Goal: Task Accomplishment & Management: Manage account settings

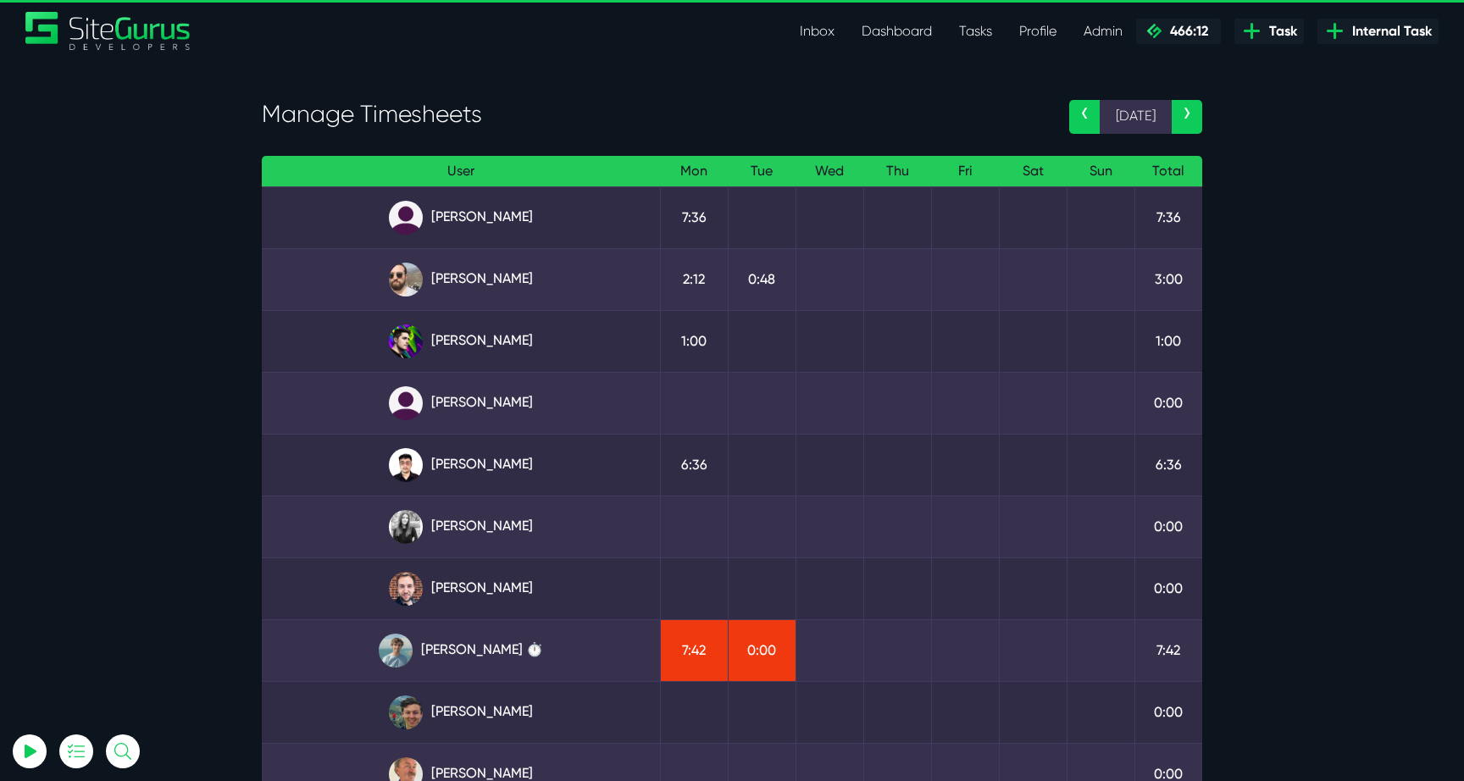
scroll to position [179, 0]
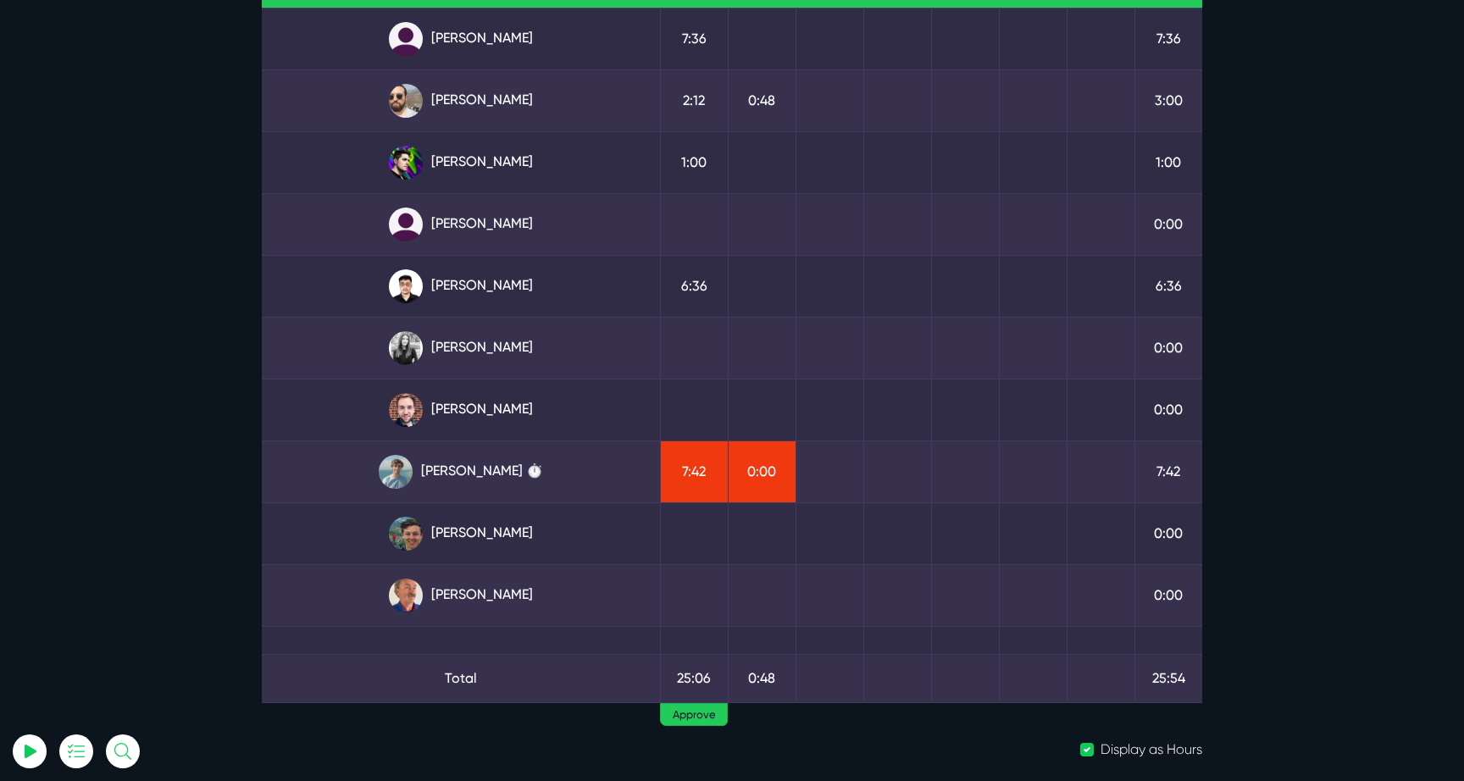
select select "0"
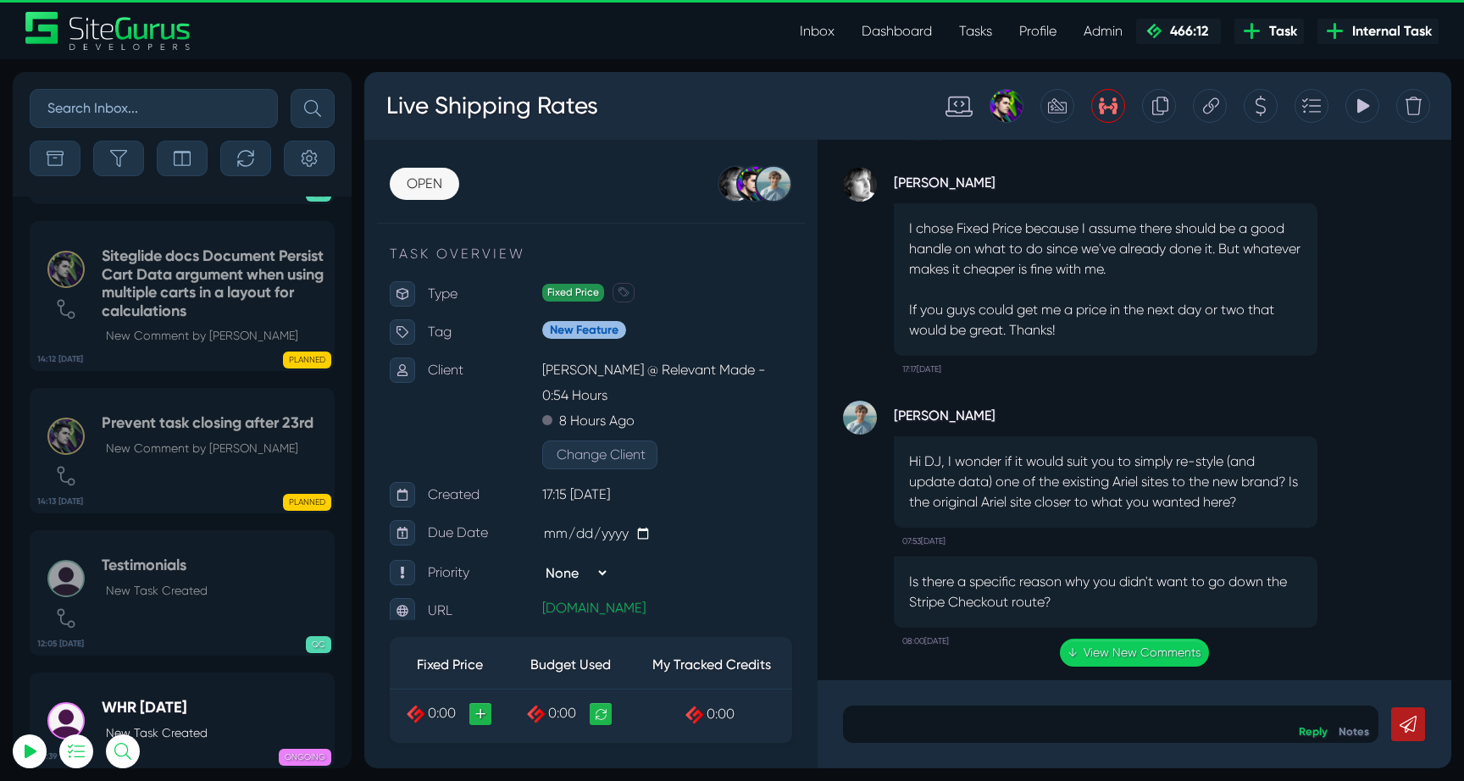
select select "0"
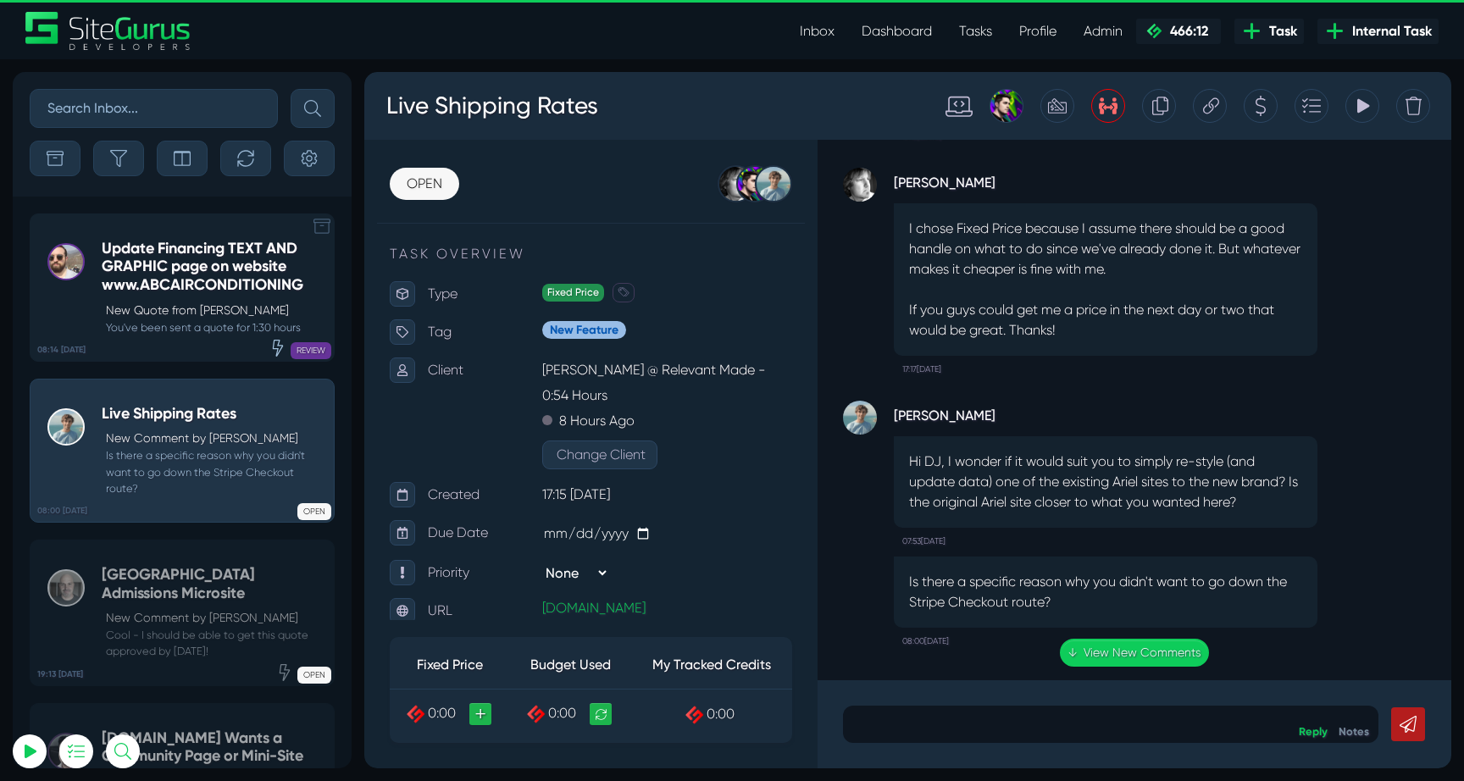
scroll to position [-187, 0]
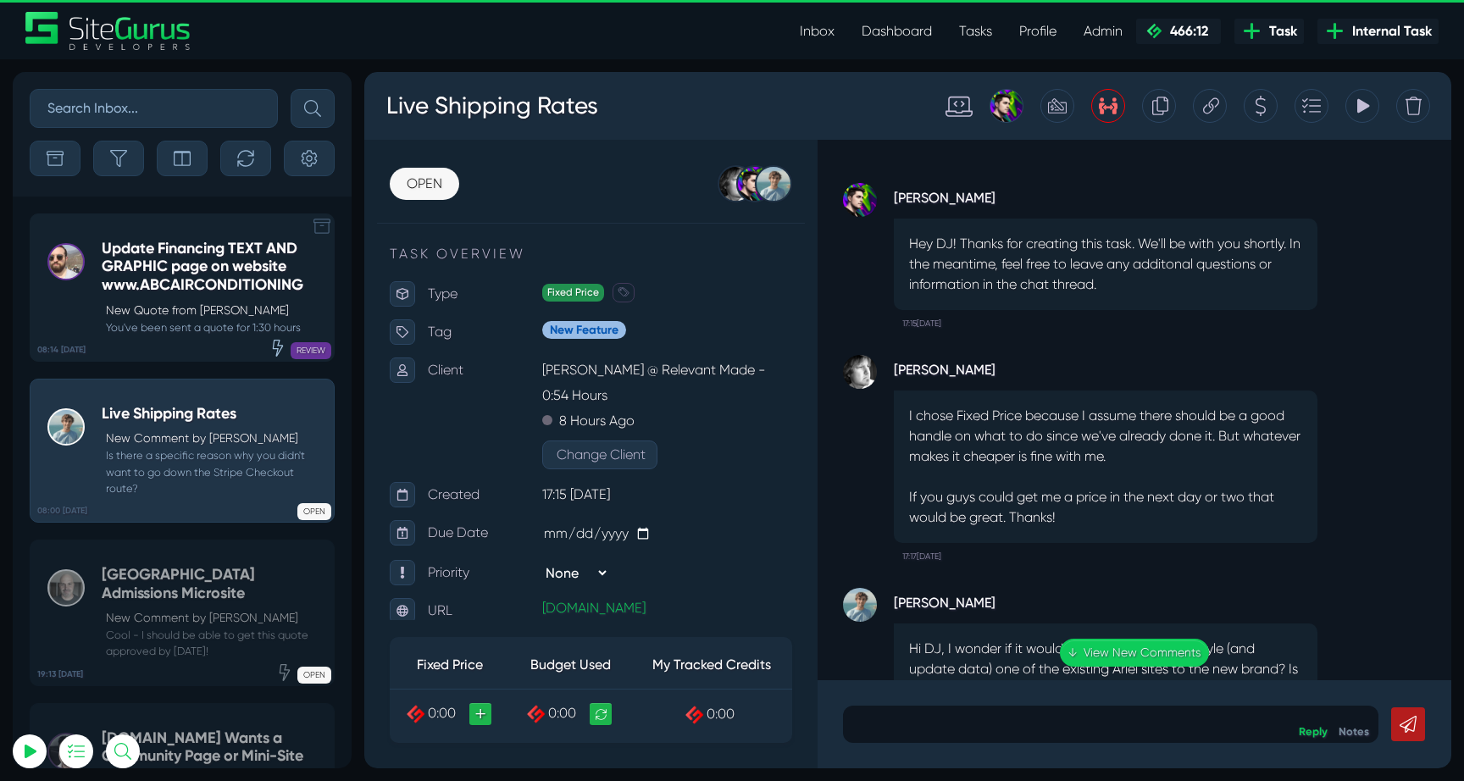
click at [161, 274] on h5 "Update Financing TEXT AND GRAPHIC page on website www.ABCAIRCONDITIONING" at bounding box center [214, 267] width 224 height 55
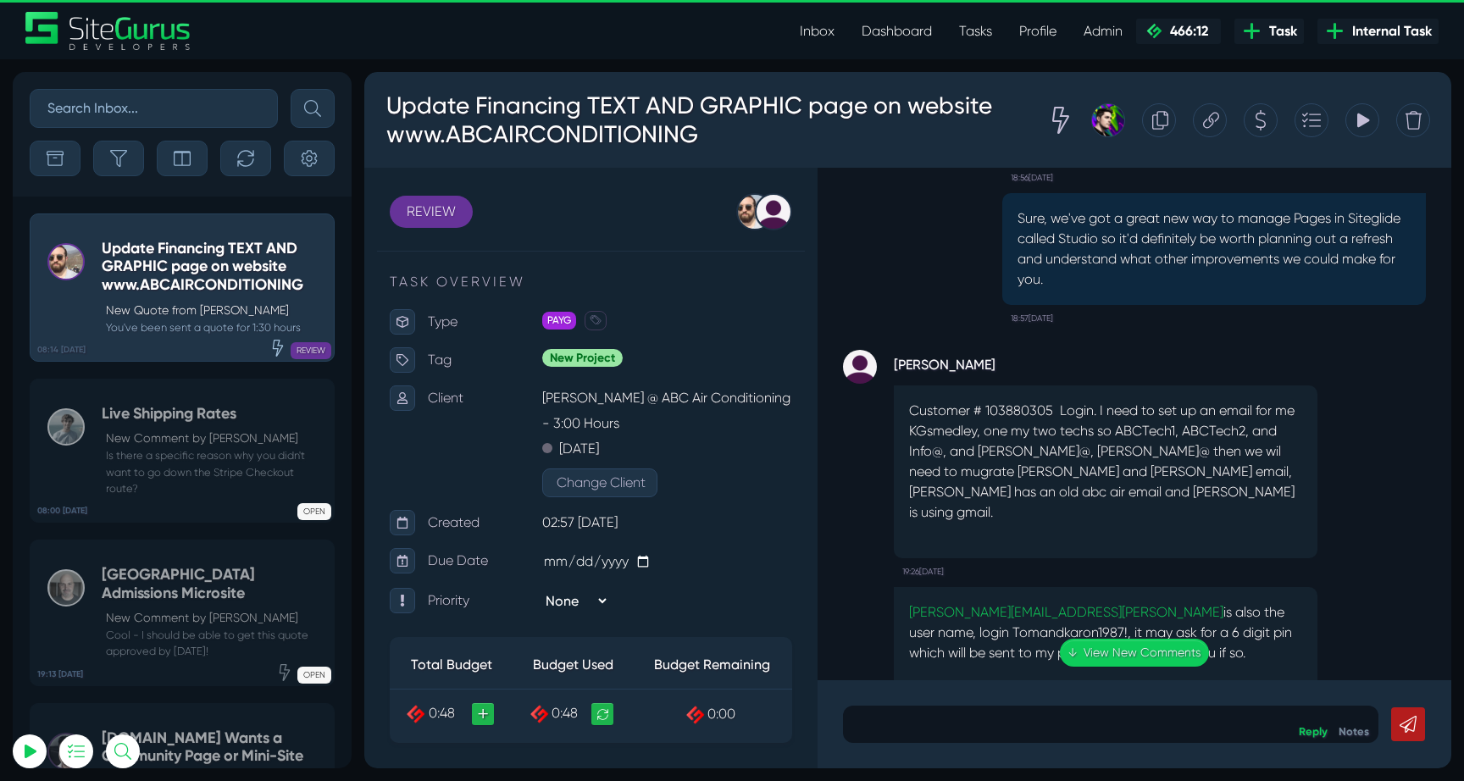
scroll to position [-10652, 0]
click at [1127, 351] on div "[PERSON_NAME] Customer # 103880305 Login. I need to set up an email for me KGsm…" at bounding box center [1106, 468] width 424 height 235
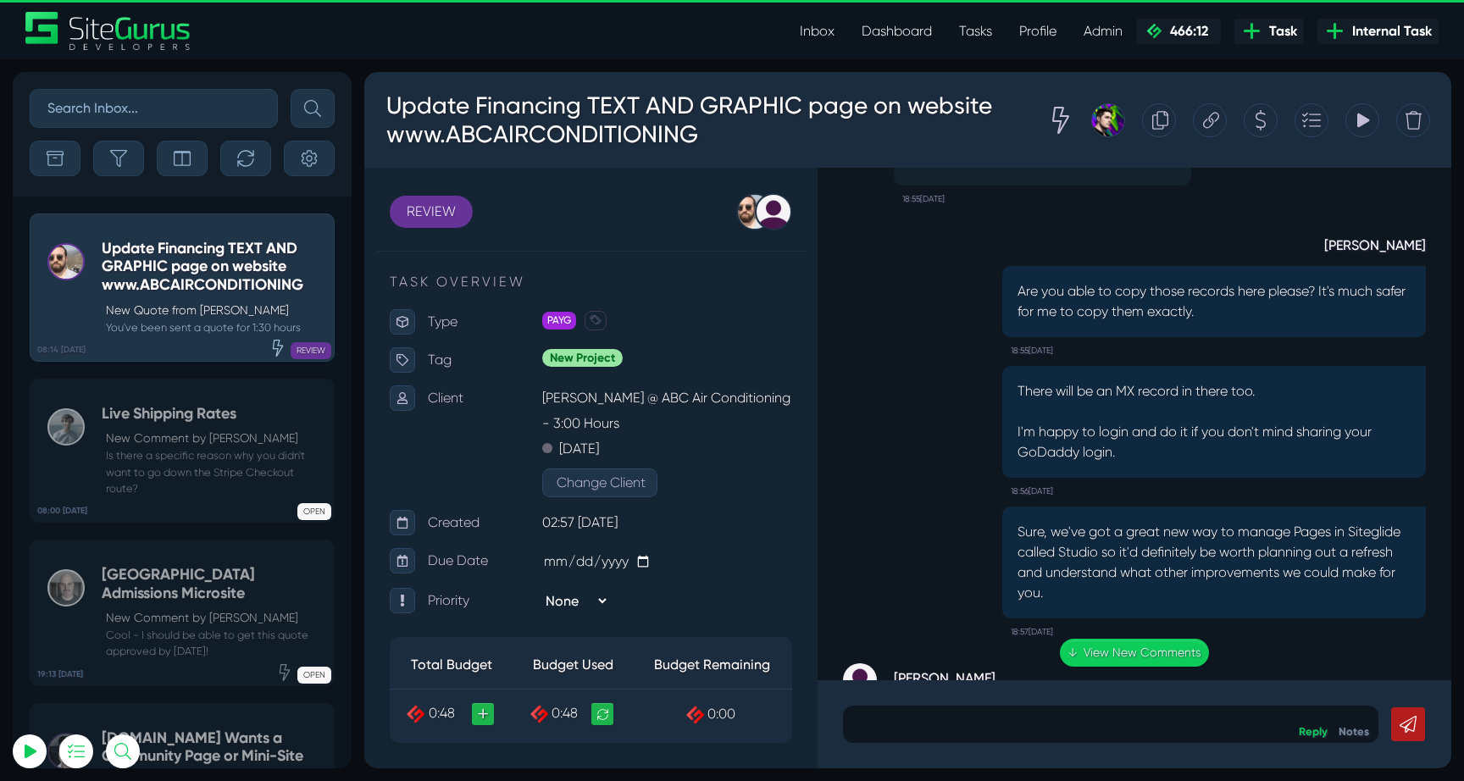
scroll to position [-10963, 0]
click at [1114, 652] on link "↓ View New Comments" at bounding box center [1134, 653] width 149 height 28
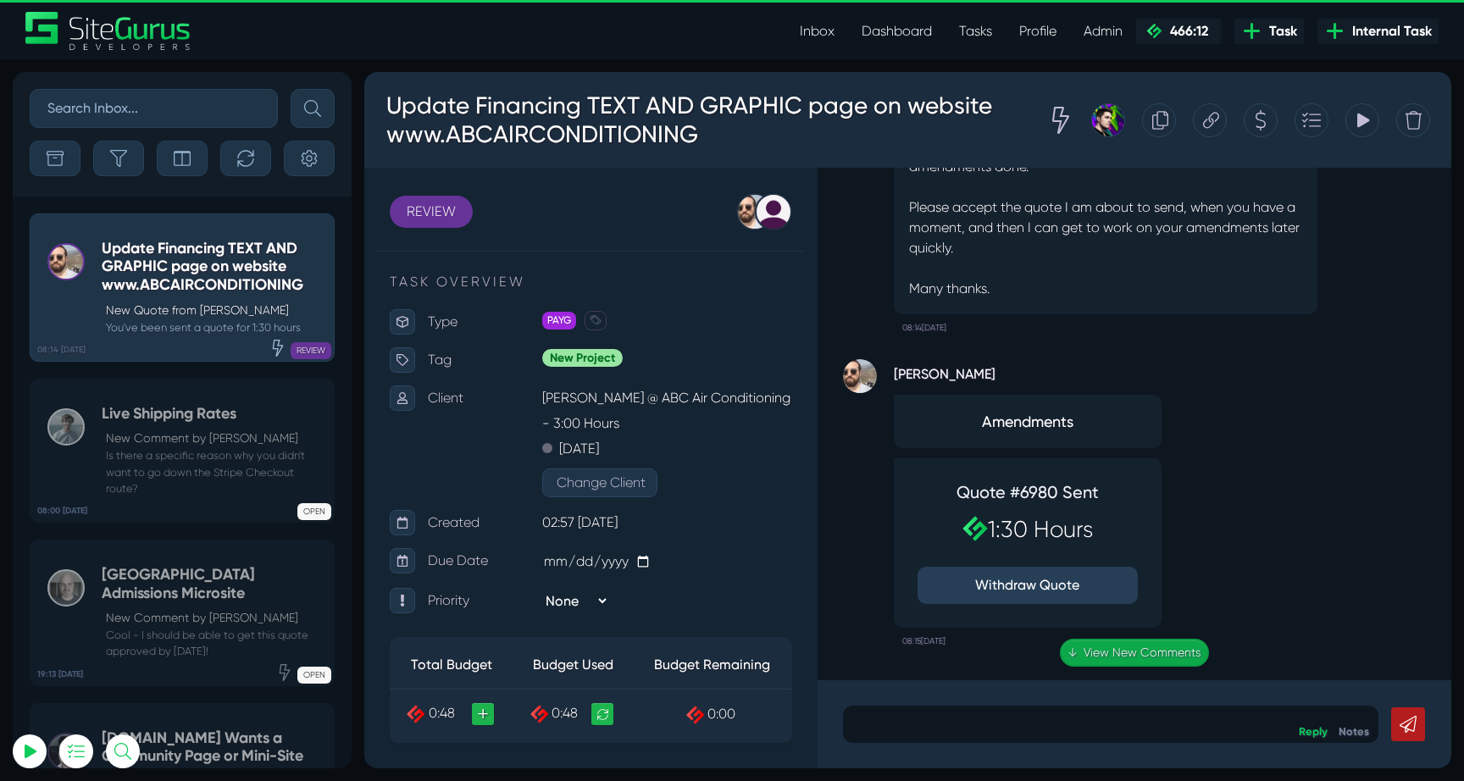
scroll to position [0, 0]
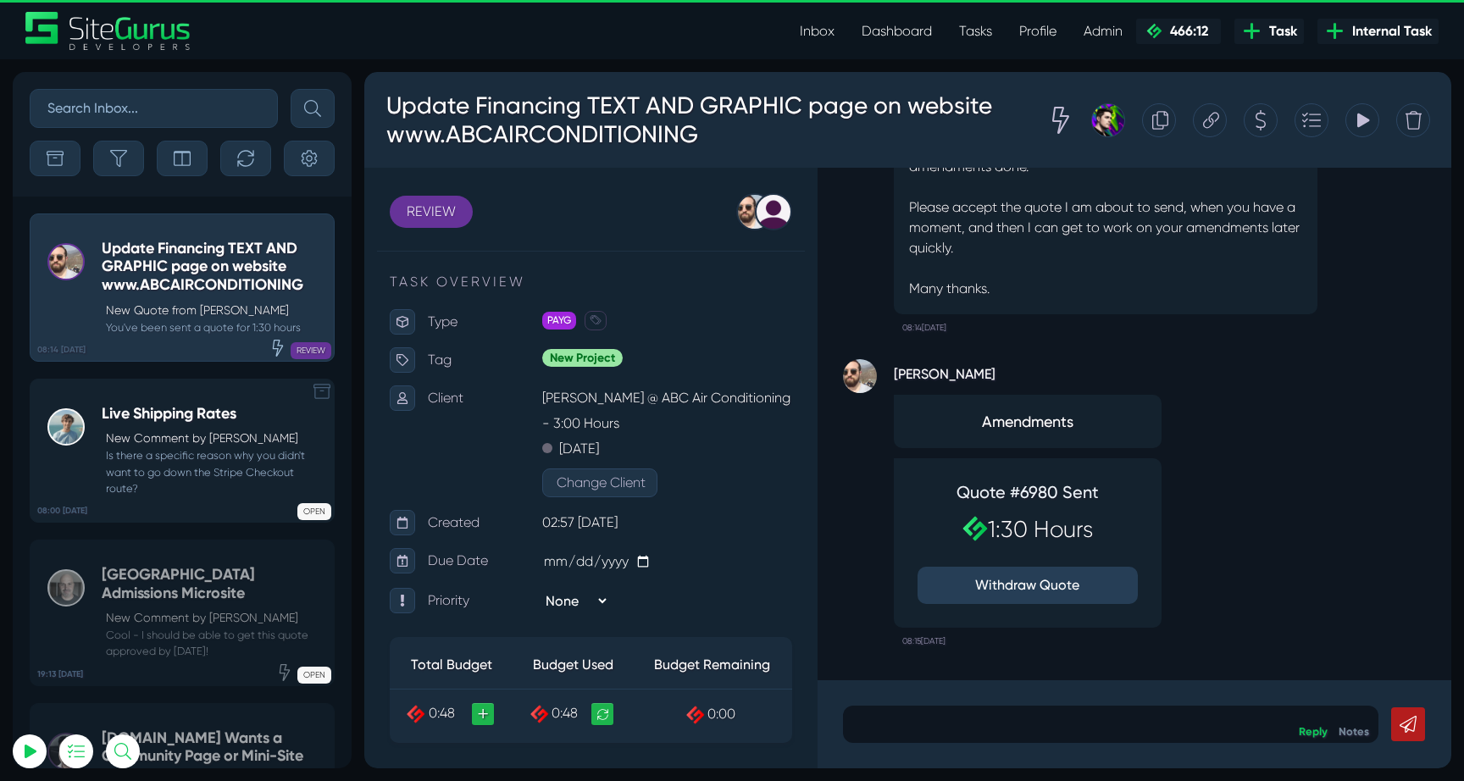
click at [93, 476] on link "08:00 [DATE] Live Shipping Rates New Comment by [PERSON_NAME] Is there a specif…" at bounding box center [182, 451] width 305 height 144
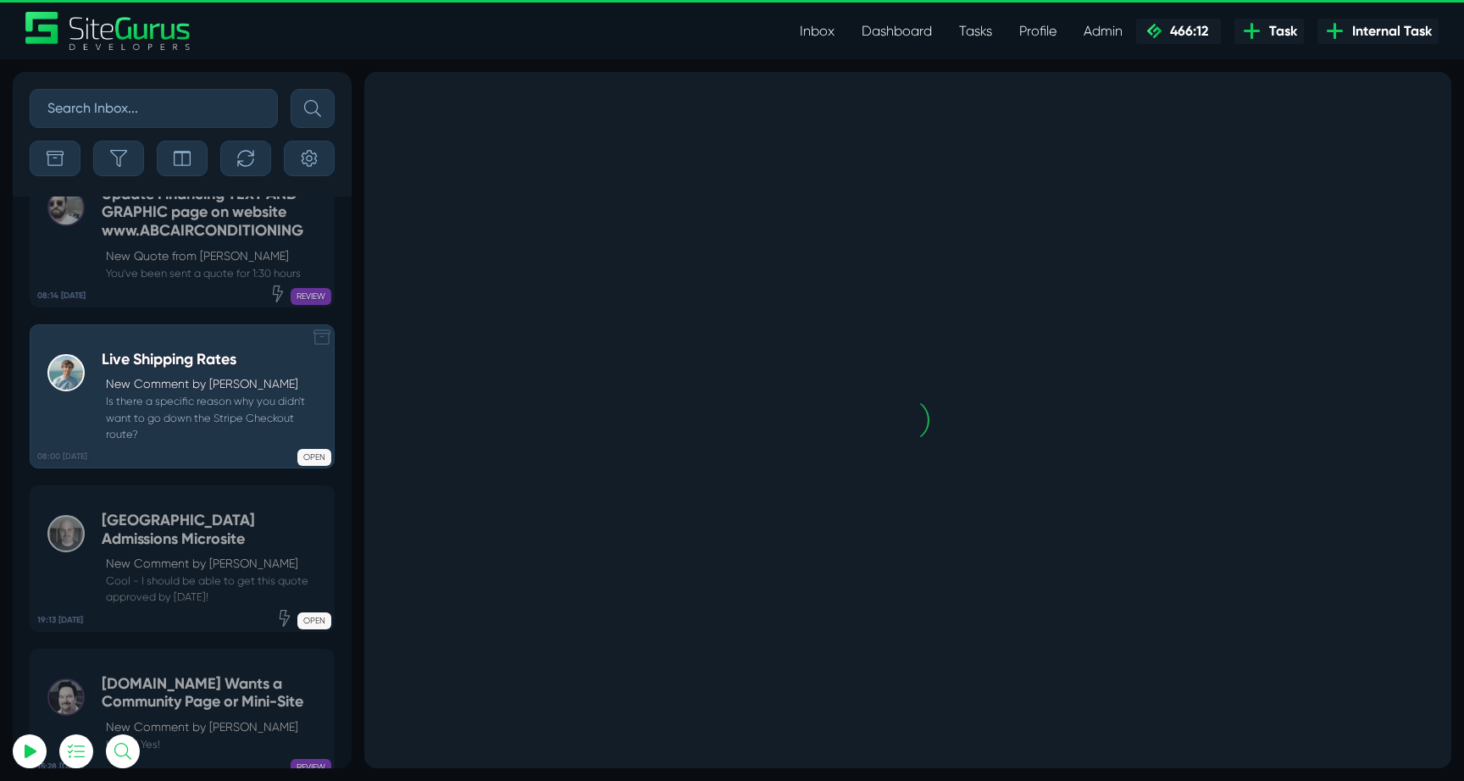
scroll to position [-67076, 0]
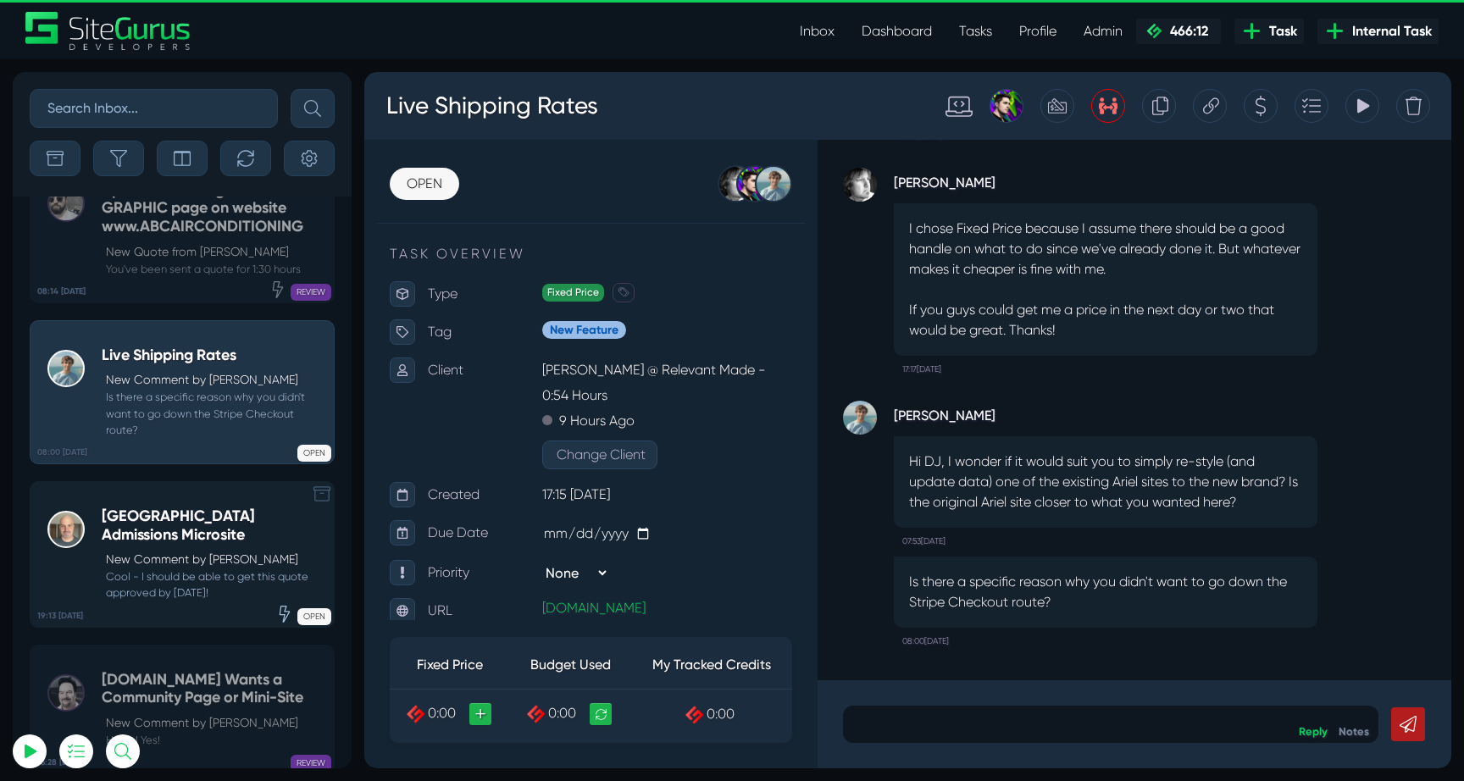
click at [160, 507] on h5 "[GEOGRAPHIC_DATA] Admissions Microsite" at bounding box center [214, 525] width 224 height 36
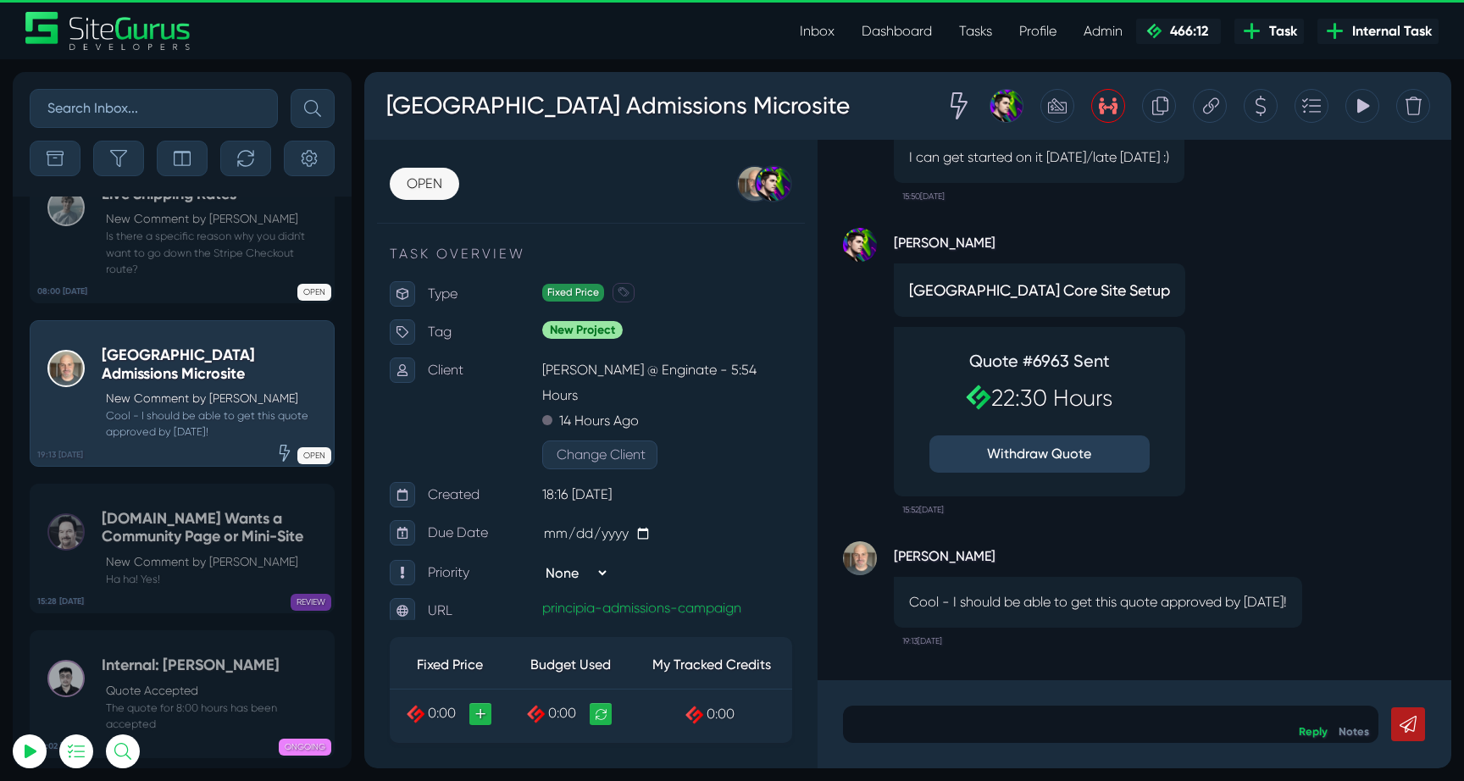
drag, startPoint x: 1003, startPoint y: 605, endPoint x: 896, endPoint y: 581, distance: 109.3
click at [896, 581] on div "Cool - I should be able to get this quote approved by [DATE]!" at bounding box center [1098, 602] width 408 height 51
click at [978, 592] on p "Cool - I should be able to get this quote approved by [DATE]!" at bounding box center [1098, 602] width 378 height 20
drag, startPoint x: 984, startPoint y: 606, endPoint x: 911, endPoint y: 584, distance: 76.9
click at [911, 592] on p "Cool - I should be able to get this quote approved by [DATE]!" at bounding box center [1098, 602] width 378 height 20
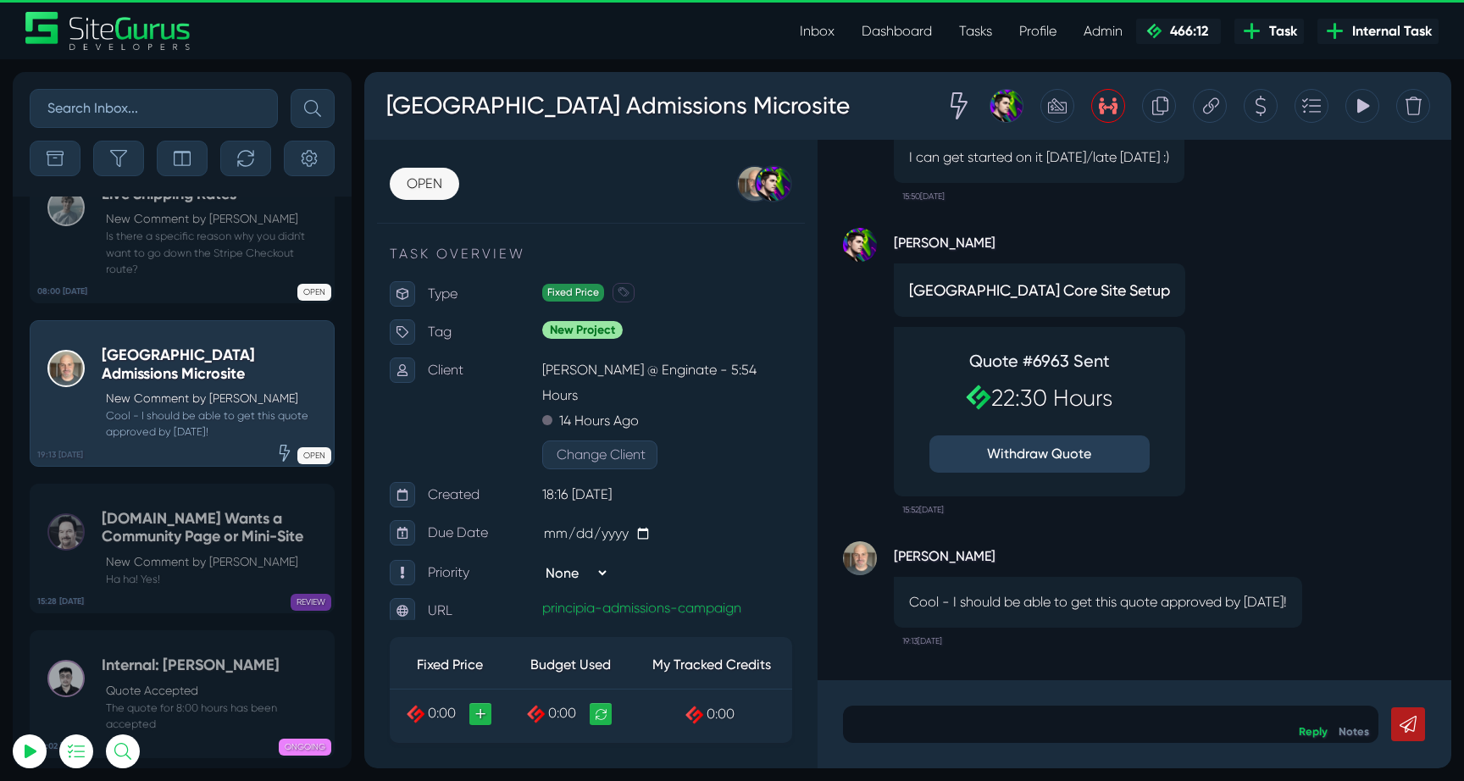
click at [975, 592] on p "Cool - I should be able to get this quote approved by [DATE]!" at bounding box center [1098, 602] width 378 height 20
click at [241, 159] on icon "button" at bounding box center [245, 158] width 17 height 17
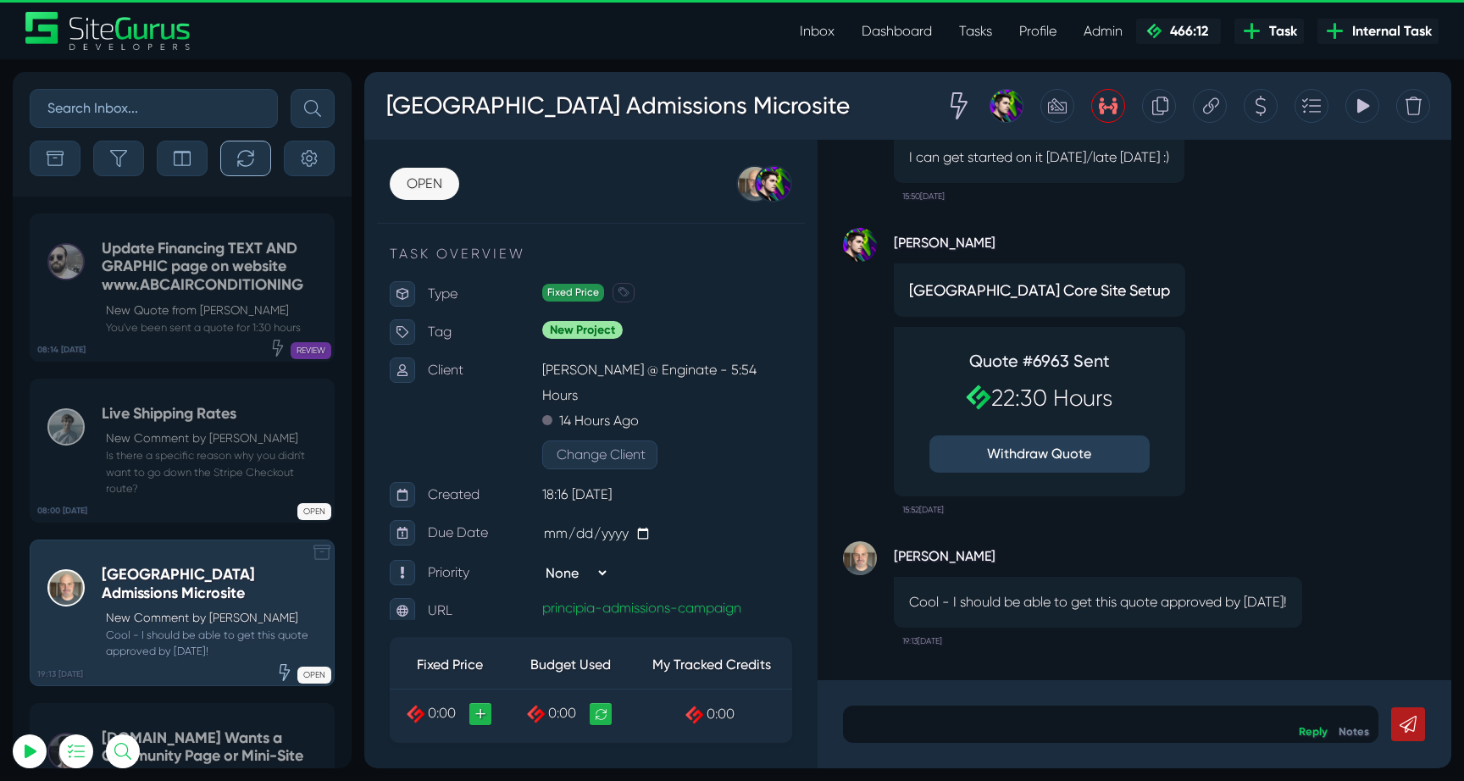
scroll to position [-67240, 0]
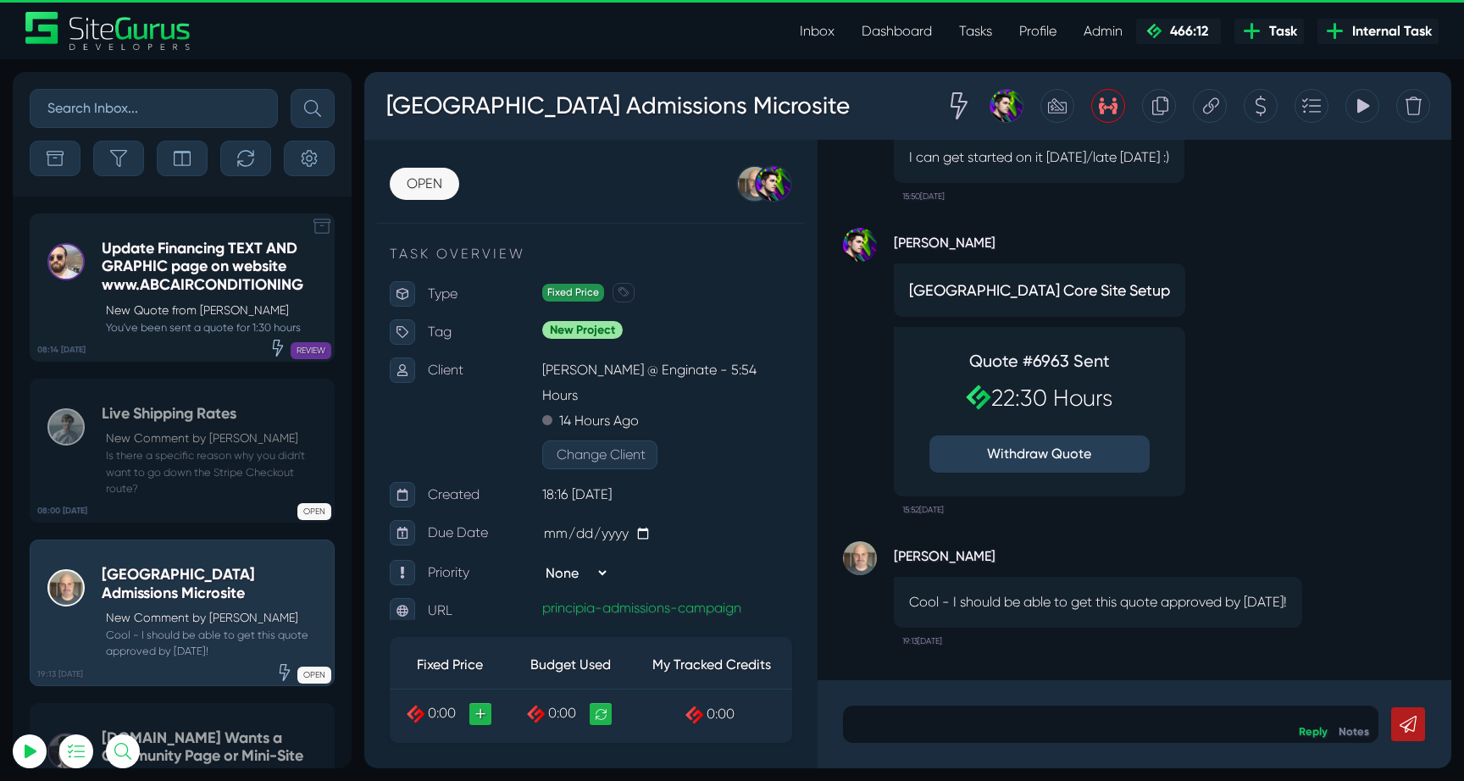
click at [130, 274] on h5 "Update Financing TEXT AND GRAPHIC page on website www.ABCAIRCONDITIONING" at bounding box center [214, 267] width 224 height 55
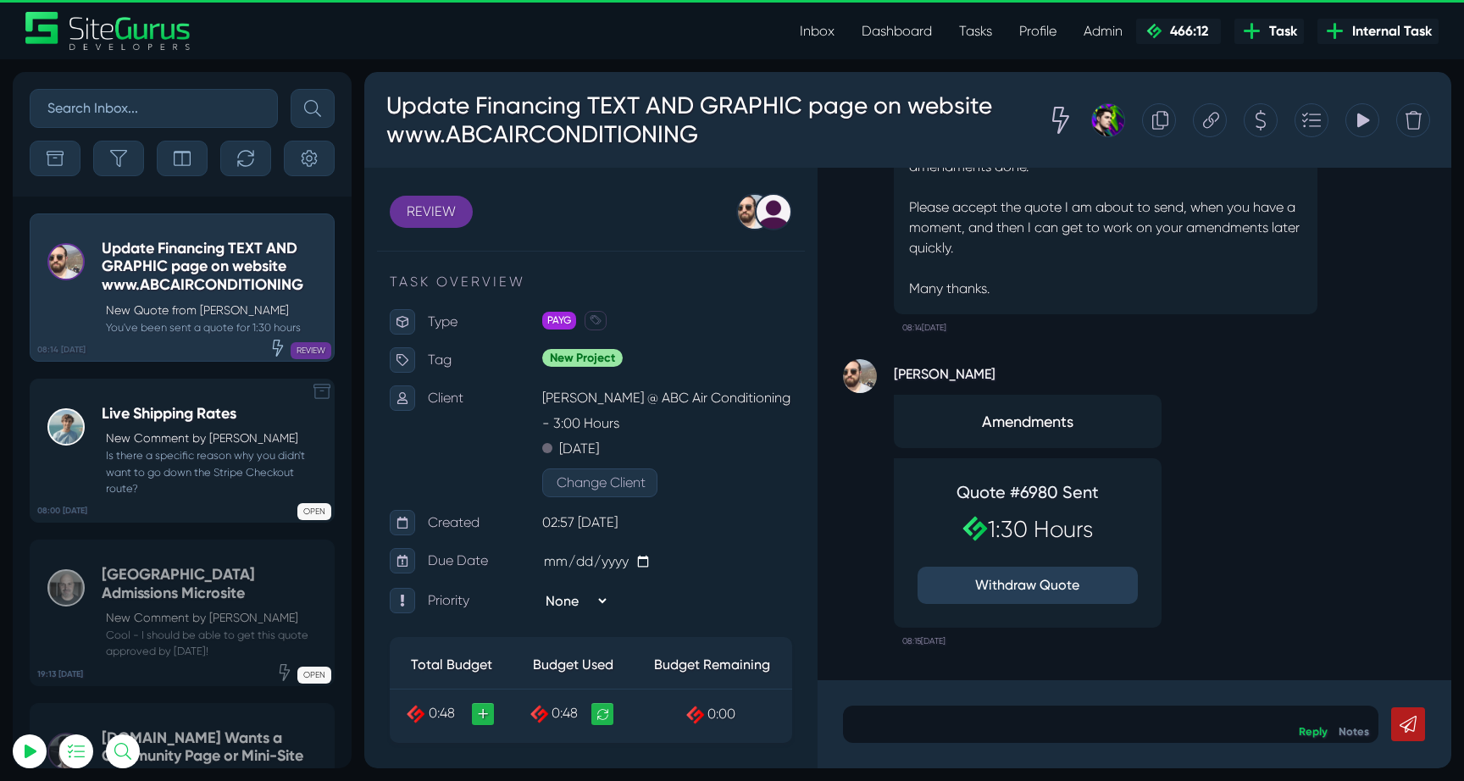
click at [151, 499] on link "08:00 [DATE] Live Shipping Rates New Comment by [PERSON_NAME] Is there a specif…" at bounding box center [182, 451] width 305 height 144
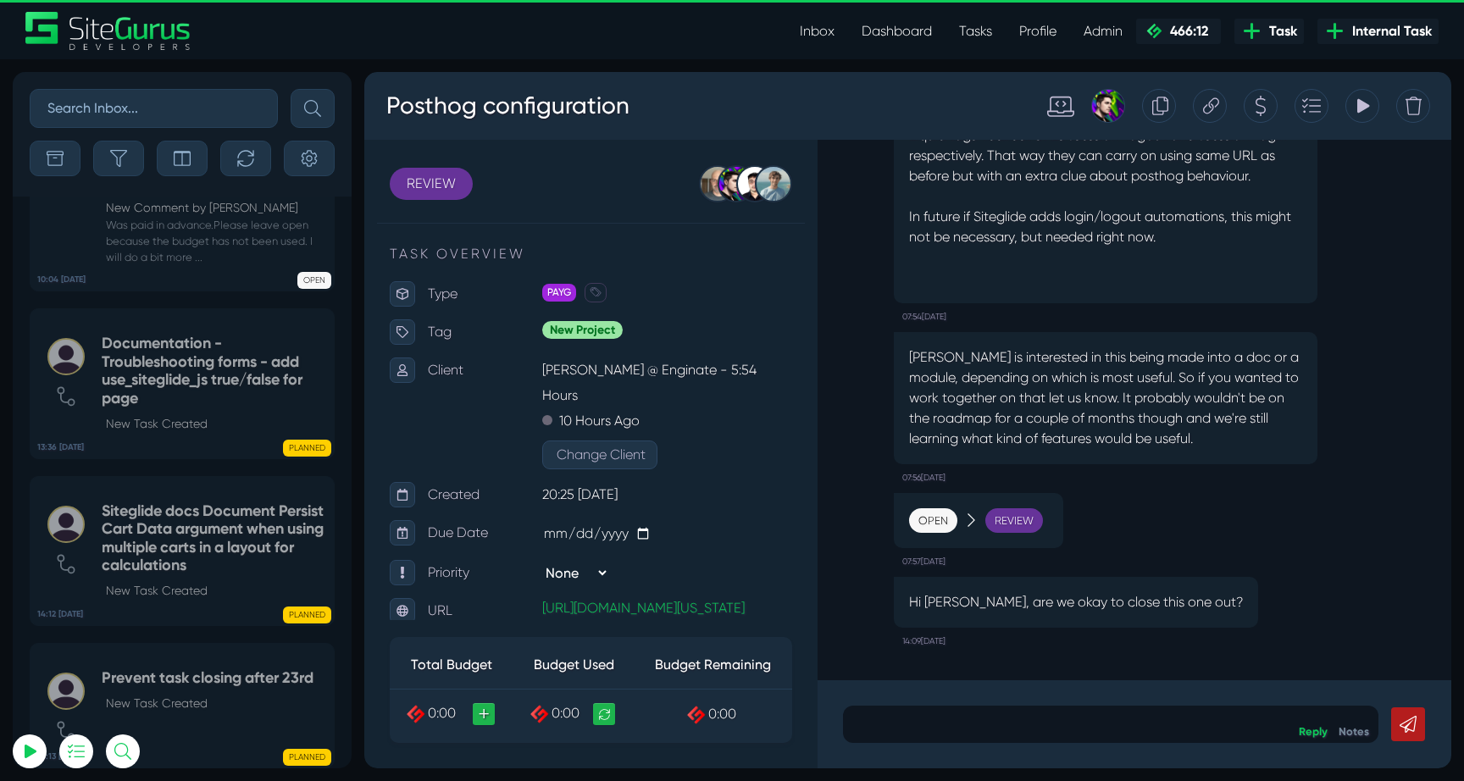
select select "0"
